Goal: Transaction & Acquisition: Subscribe to service/newsletter

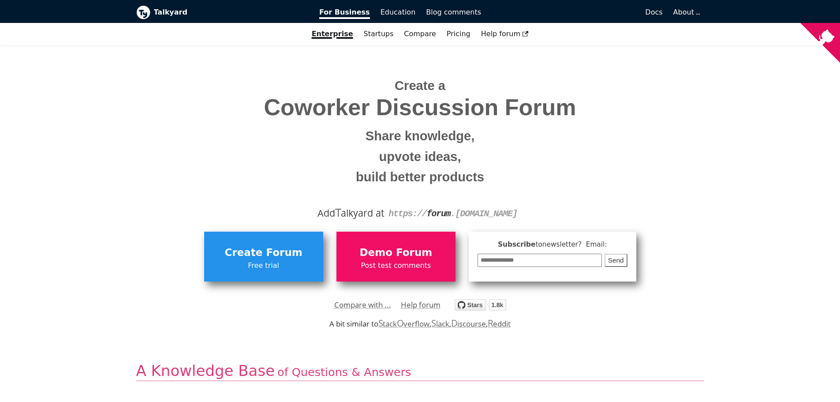
click at [549, 260] on input "email" at bounding box center [540, 261] width 124 height 14
click at [410, 220] on div "Add T alkyard at https:// forum . your-company.com" at bounding box center [420, 213] width 555 height 15
drag, startPoint x: 380, startPoint y: 111, endPoint x: 437, endPoint y: 115, distance: 57.5
click at [391, 111] on span "Coworker Discussion Forum" at bounding box center [420, 107] width 555 height 25
drag, startPoint x: 448, startPoint y: 183, endPoint x: 443, endPoint y: 192, distance: 10.7
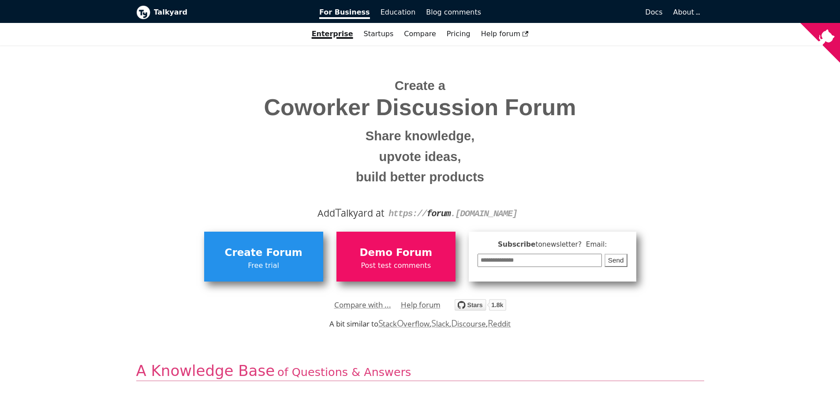
click at [448, 184] on small "build better products" at bounding box center [420, 177] width 555 height 21
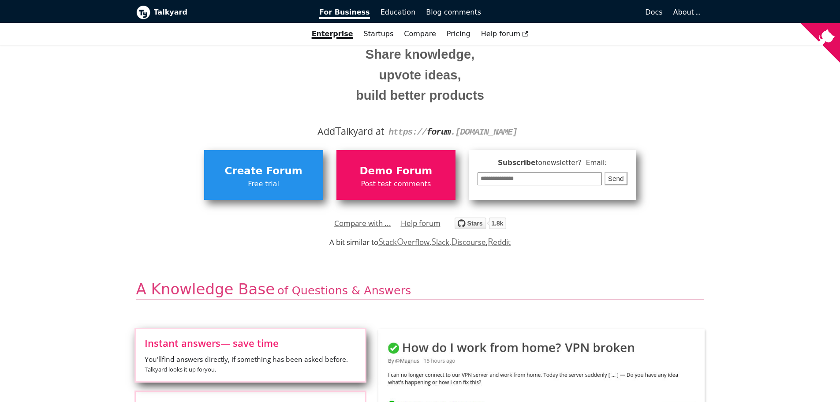
scroll to position [88, 0]
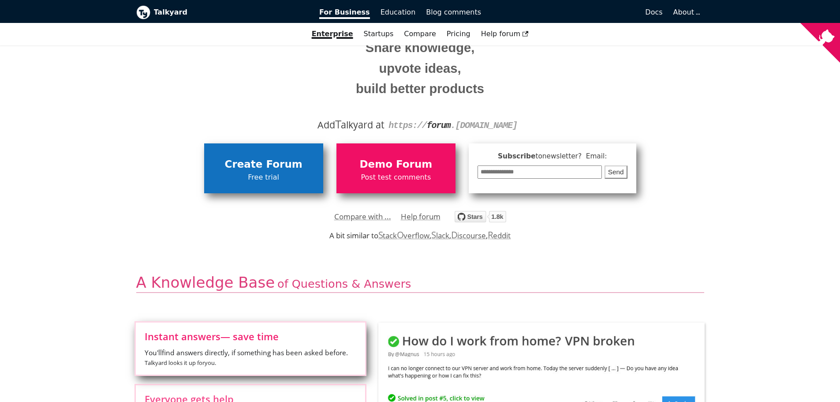
click at [262, 161] on span "Create Forum" at bounding box center [264, 164] width 110 height 17
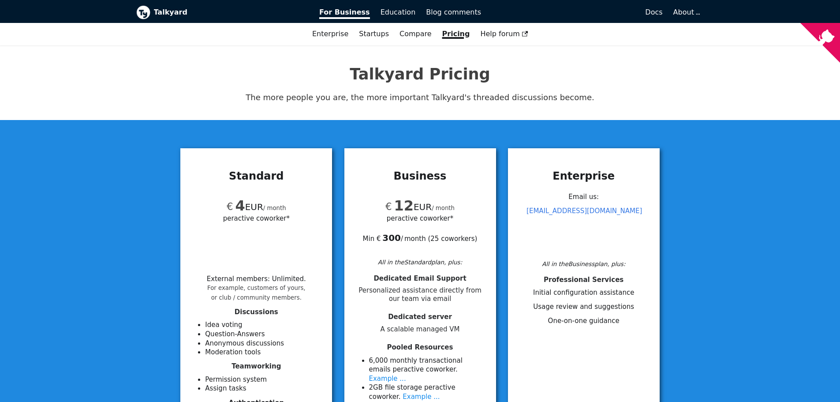
scroll to position [88, 0]
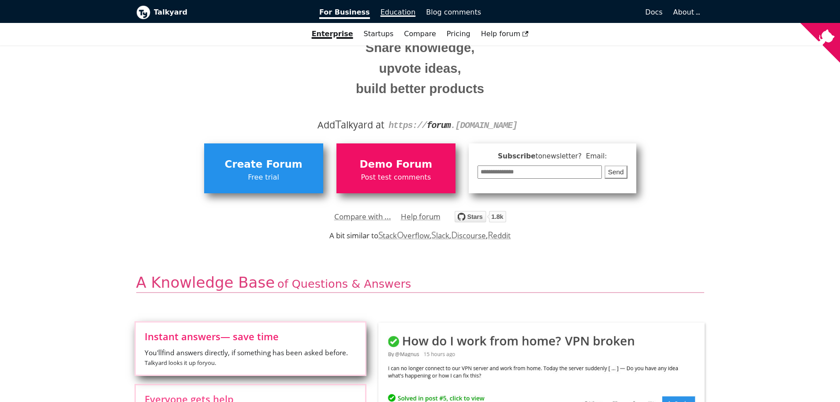
click at [387, 15] on span "Education" at bounding box center [398, 12] width 35 height 8
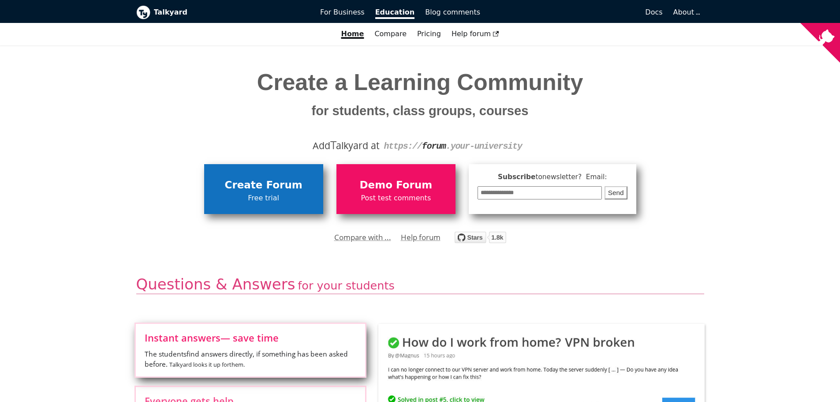
click at [278, 180] on span "Create Forum" at bounding box center [264, 185] width 110 height 17
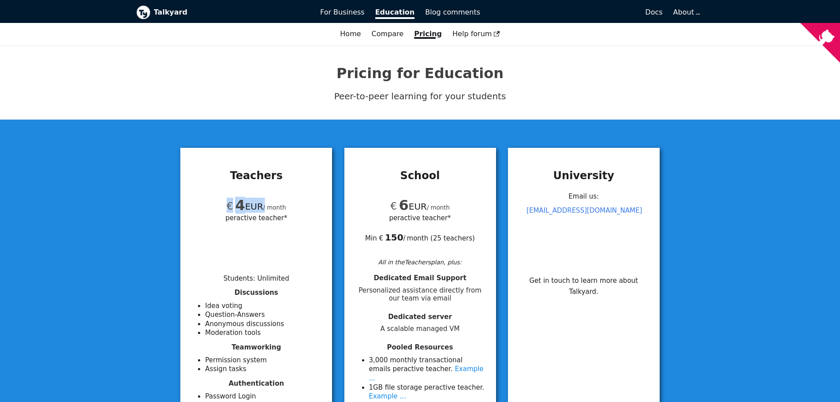
drag, startPoint x: 231, startPoint y: 204, endPoint x: 263, endPoint y: 203, distance: 32.2
click at [263, 203] on div "€ 4 EUR / month per active teacher*" at bounding box center [256, 221] width 131 height 67
drag, startPoint x: 263, startPoint y: 206, endPoint x: 234, endPoint y: 210, distance: 29.0
click at [234, 210] on div "€ 4 EUR / month per active teacher*" at bounding box center [256, 221] width 131 height 67
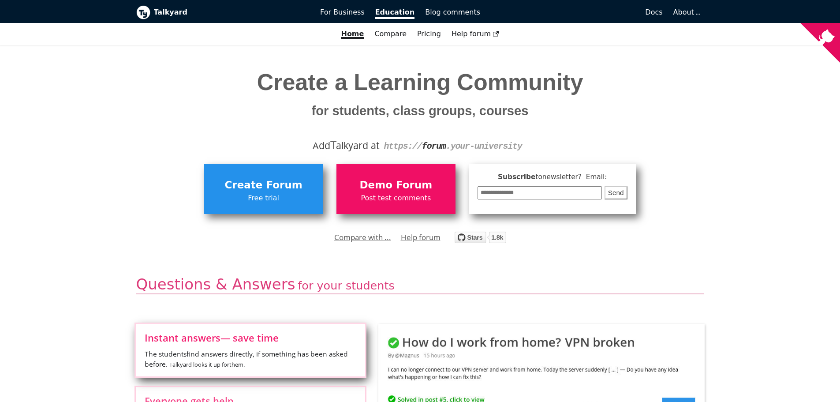
click at [405, 24] on div "Talkyard Education For Business Blog comments Docs Blog About For Business Educ…" at bounding box center [420, 21] width 840 height 42
click at [393, 13] on span "Education" at bounding box center [395, 13] width 40 height 11
click at [228, 80] on h1 "Create a Learning Community for students, class groups, courses" at bounding box center [420, 98] width 555 height 50
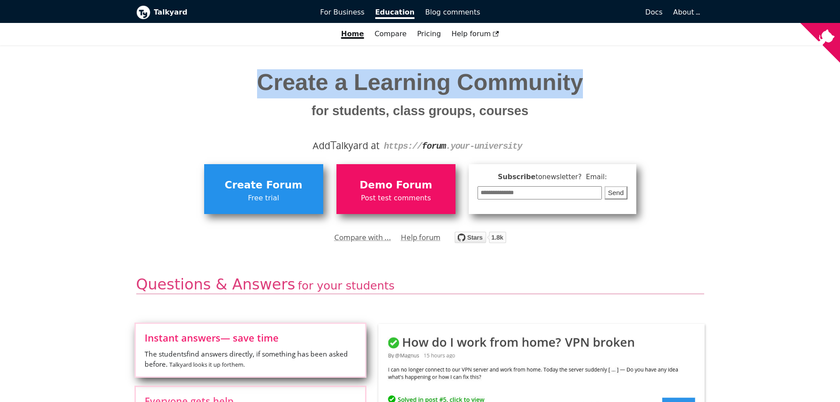
drag, startPoint x: 249, startPoint y: 72, endPoint x: 635, endPoint y: 80, distance: 385.6
click at [635, 80] on div "Create a Learning Community for students, class groups, courses Add T alkyard a…" at bounding box center [420, 99] width 568 height 108
click at [635, 80] on h1 "Create a Learning Community for students, class groups, courses" at bounding box center [420, 98] width 555 height 50
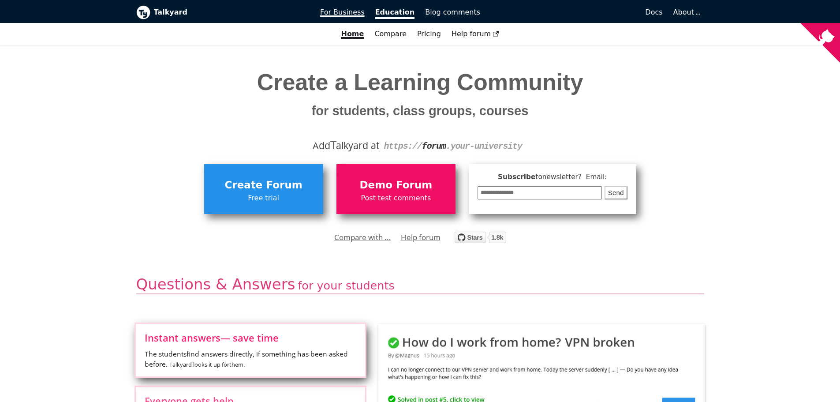
click at [356, 12] on span "For Business" at bounding box center [342, 12] width 45 height 8
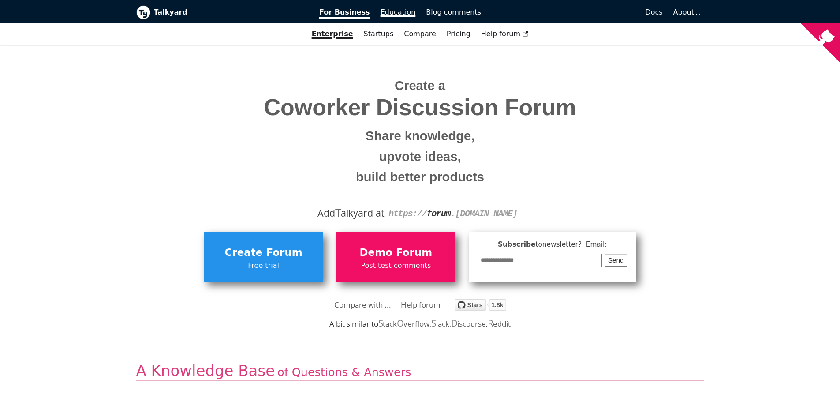
click at [401, 15] on span "Education" at bounding box center [398, 12] width 35 height 8
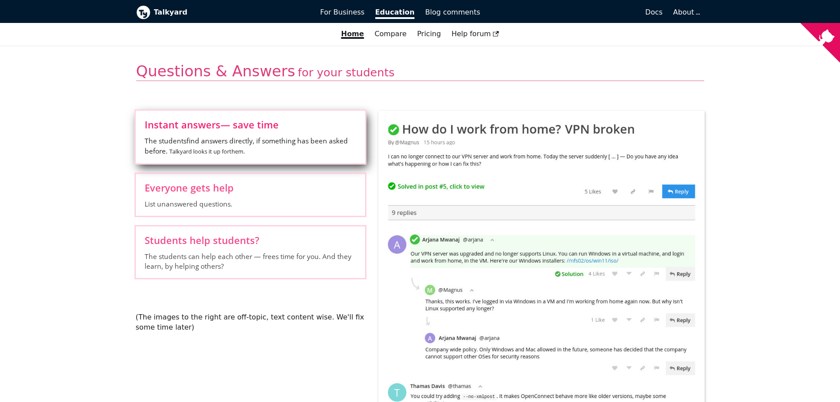
scroll to position [221, 0]
